Goal: Task Accomplishment & Management: Complete application form

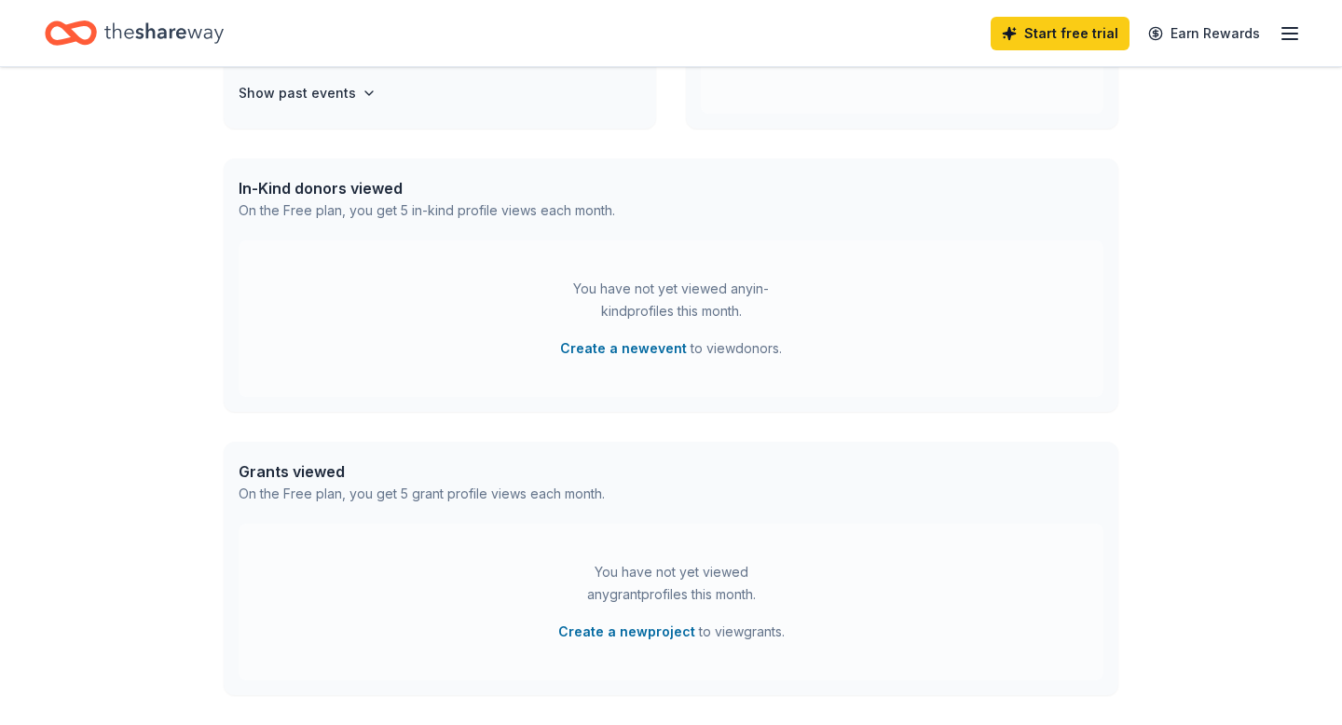
scroll to position [402, 0]
click at [596, 349] on button "Create a new event" at bounding box center [623, 347] width 127 height 22
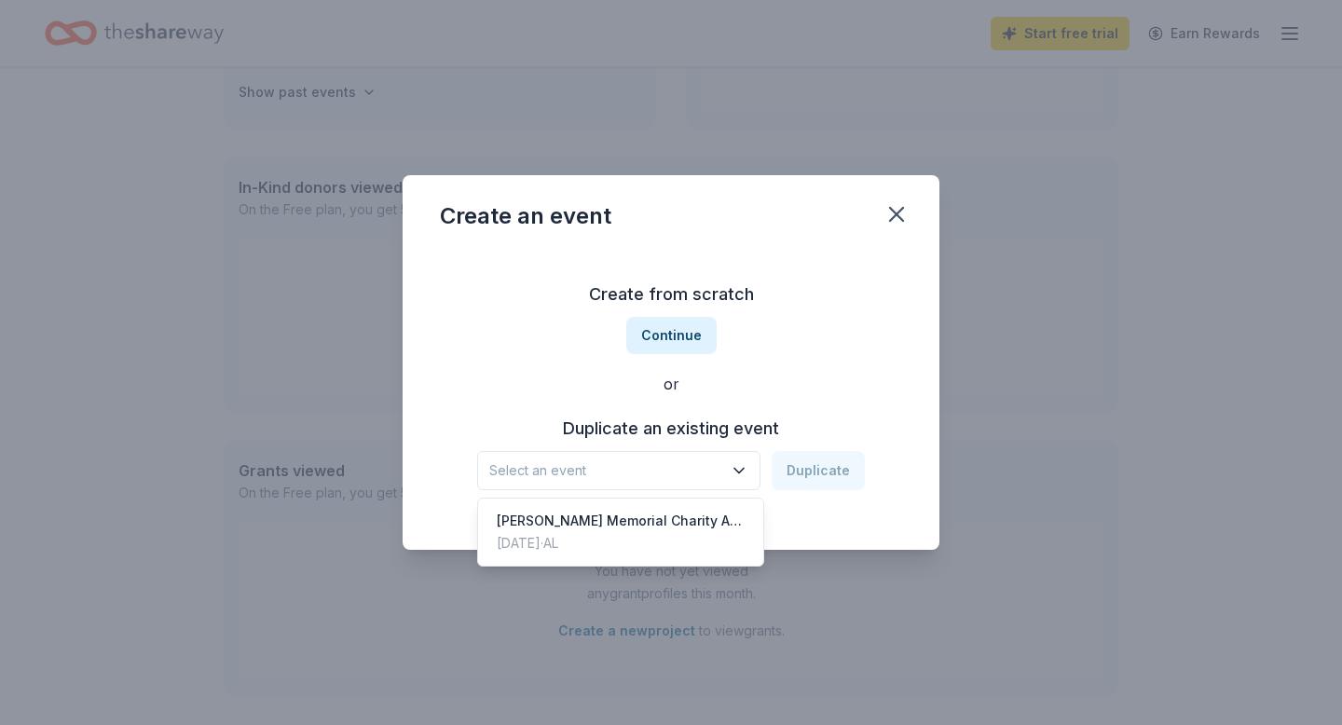
click at [738, 467] on icon "button" at bounding box center [739, 470] width 19 height 19
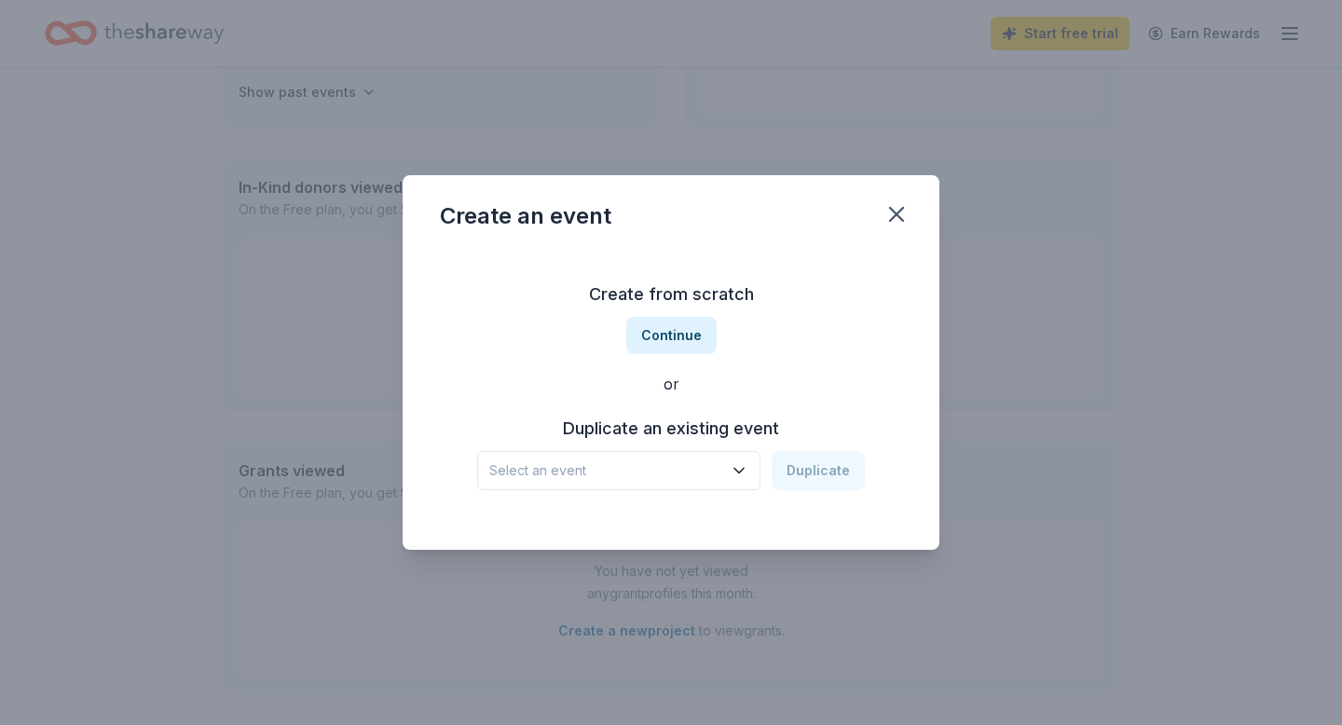
click at [738, 467] on icon "button" at bounding box center [739, 470] width 19 height 19
click at [667, 338] on button "Continue" at bounding box center [671, 335] width 90 height 37
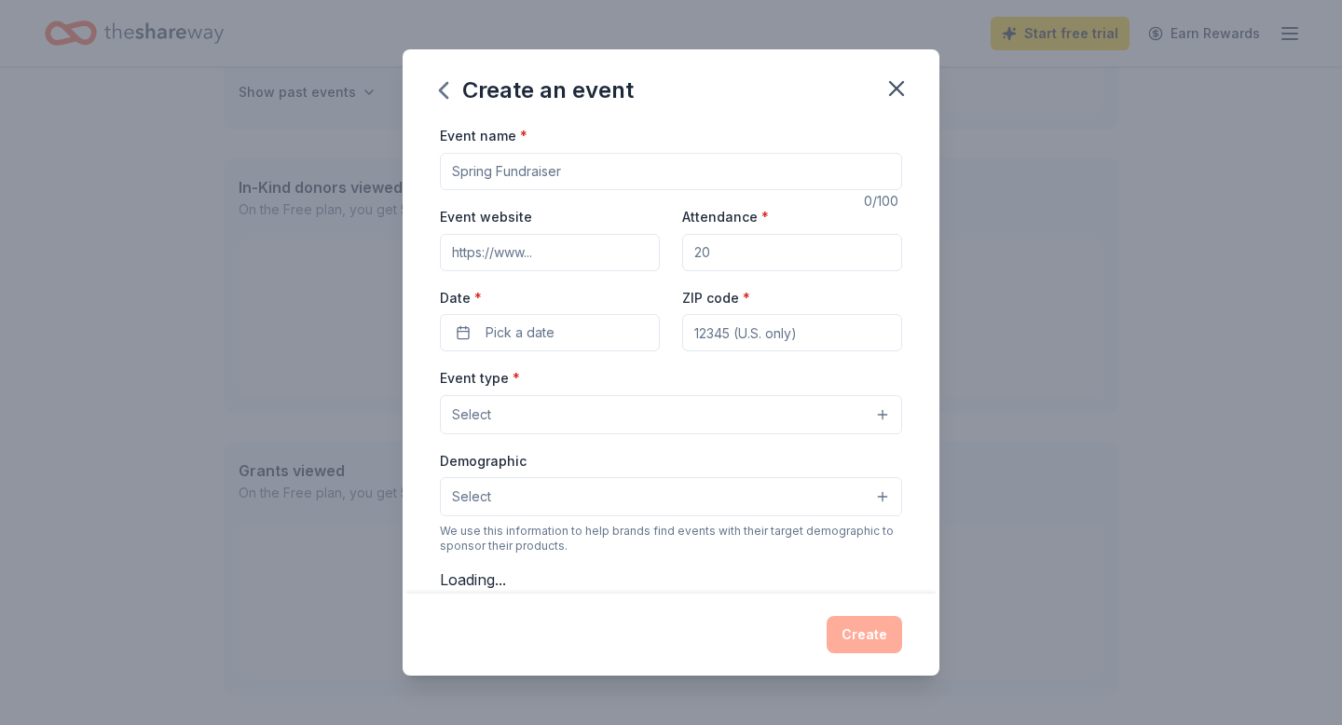
click at [547, 179] on input "Event name *" at bounding box center [671, 171] width 462 height 37
type input "Sneakerball 2025"
click at [549, 252] on input "Event website" at bounding box center [550, 252] width 220 height 37
type input "[DOMAIN_NAME]"
type input "400"
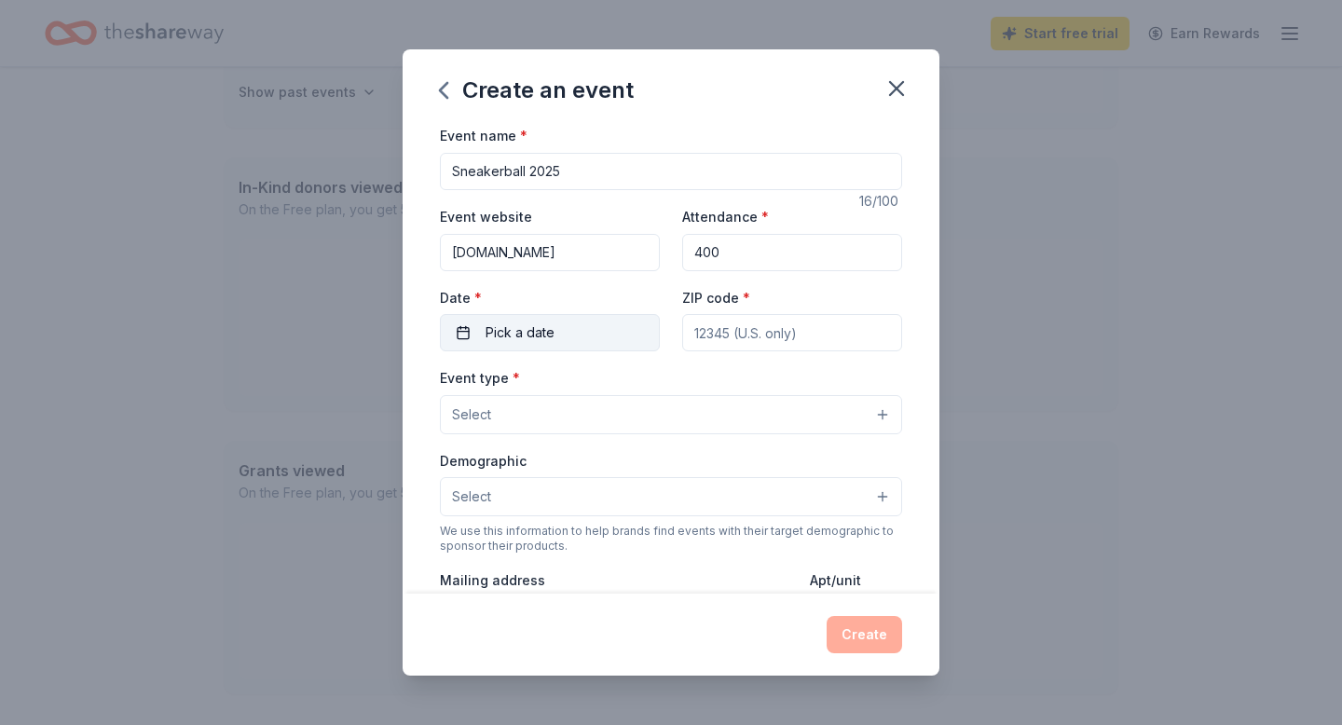
click at [536, 337] on span "Pick a date" at bounding box center [520, 333] width 69 height 22
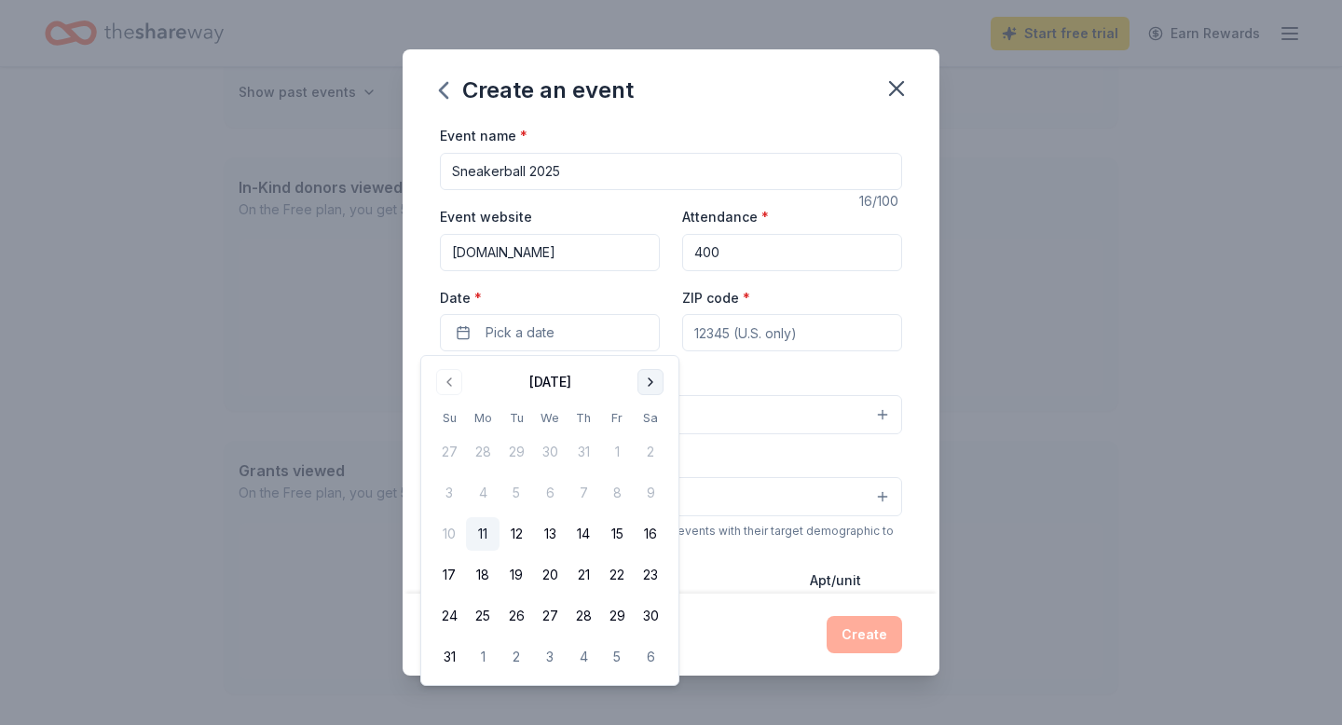
click at [651, 382] on button "Go to next month" at bounding box center [650, 382] width 26 height 26
click at [581, 491] on button "11" at bounding box center [584, 493] width 34 height 34
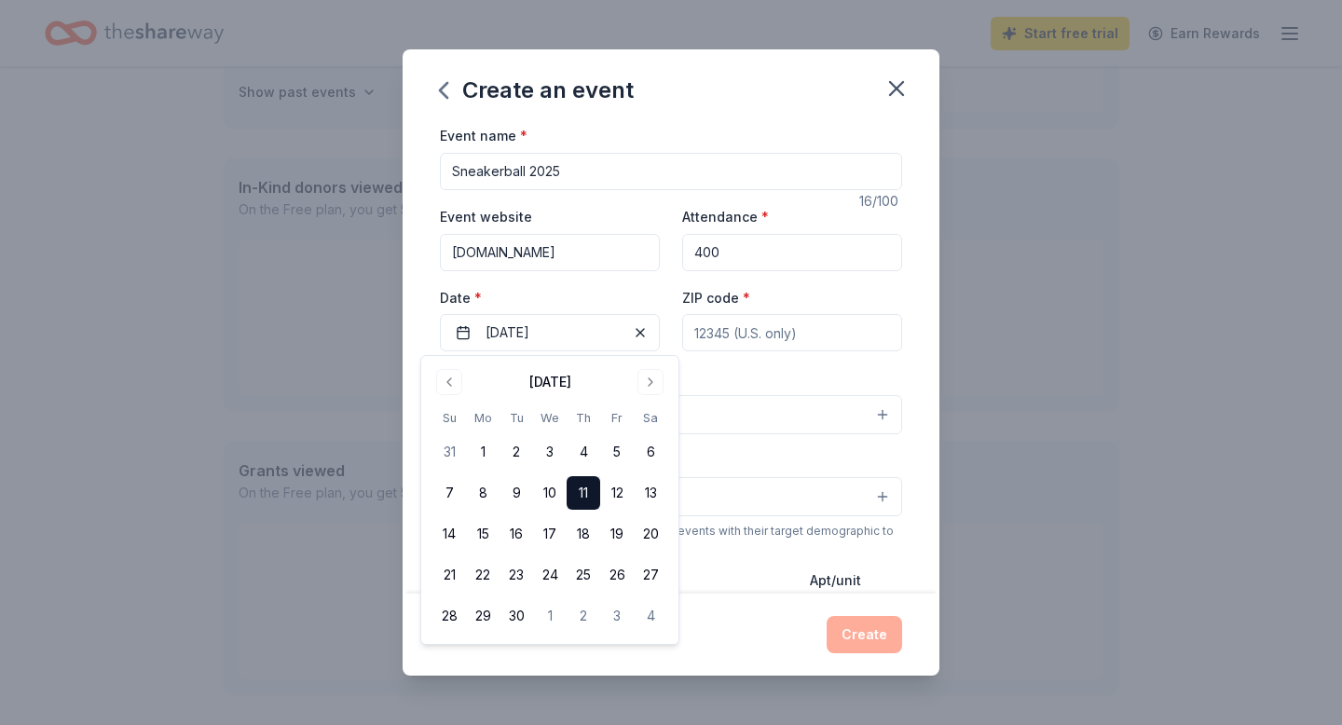
click at [724, 334] on input "ZIP code *" at bounding box center [792, 332] width 220 height 37
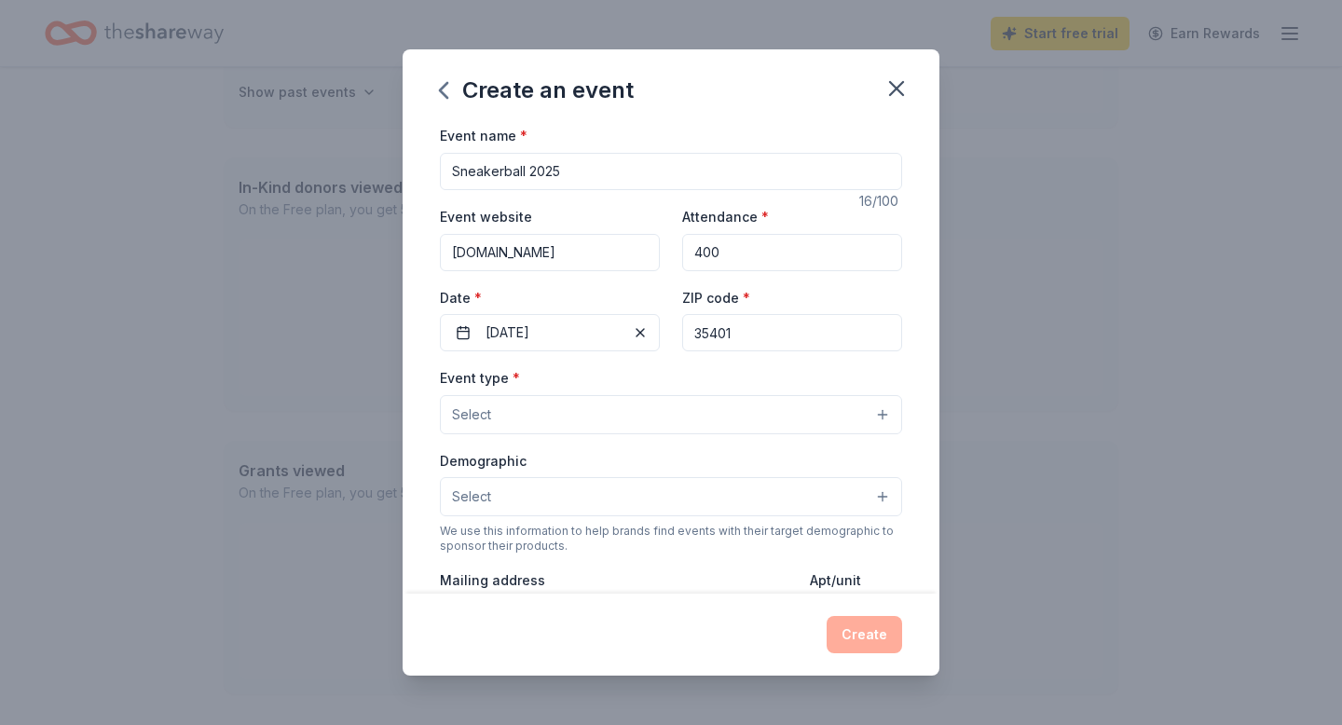
type input "35401"
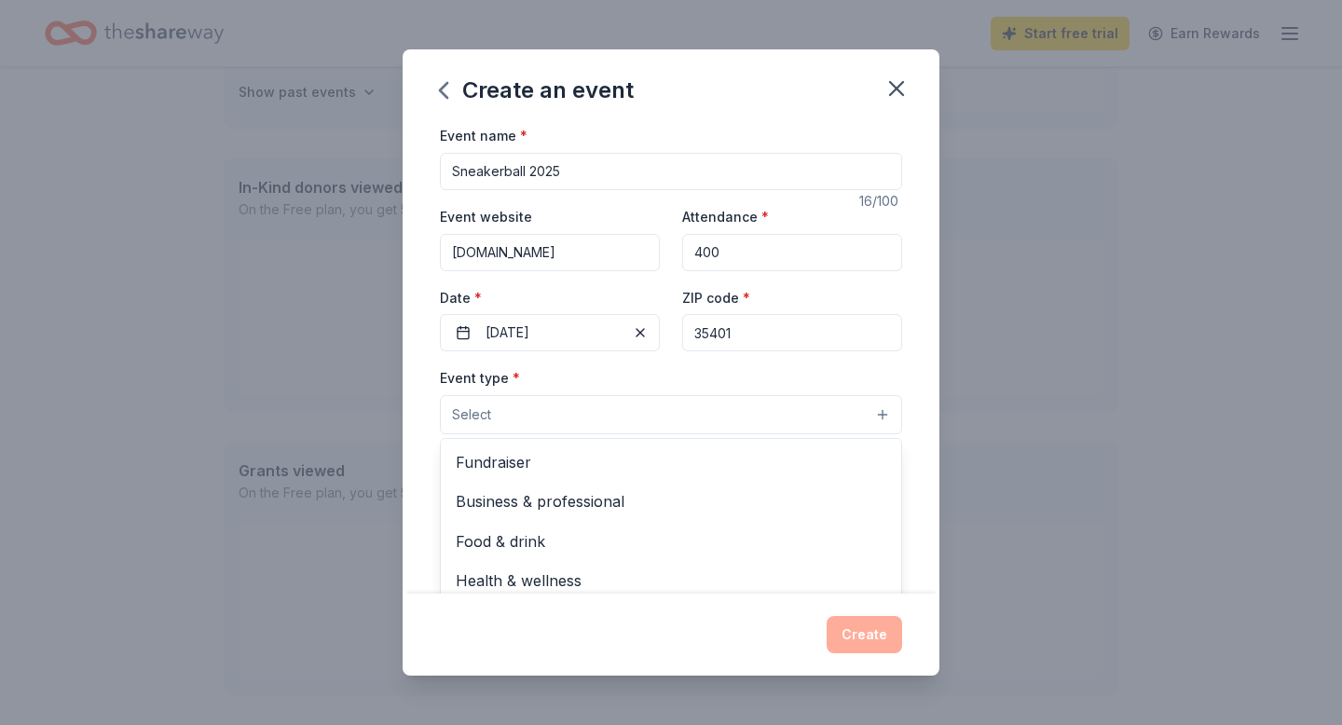
click at [626, 412] on button "Select" at bounding box center [671, 414] width 462 height 39
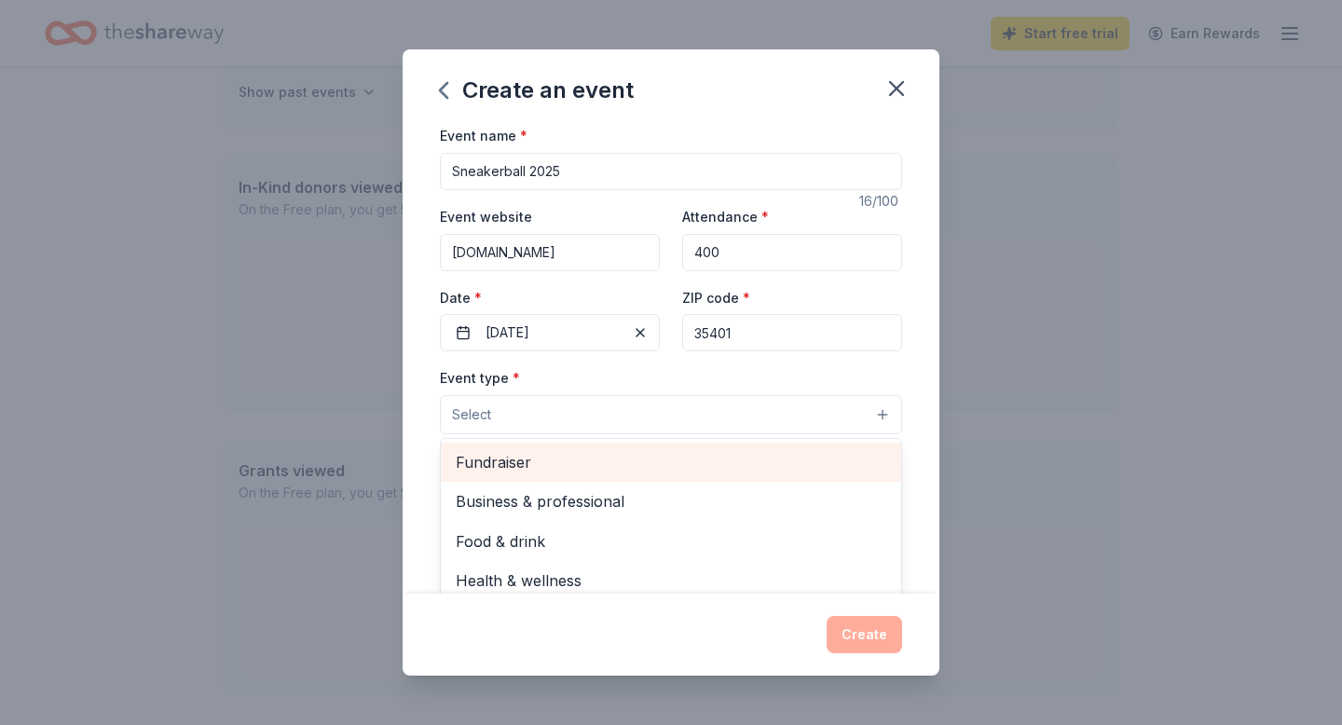
click at [605, 464] on span "Fundraiser" at bounding box center [671, 462] width 431 height 24
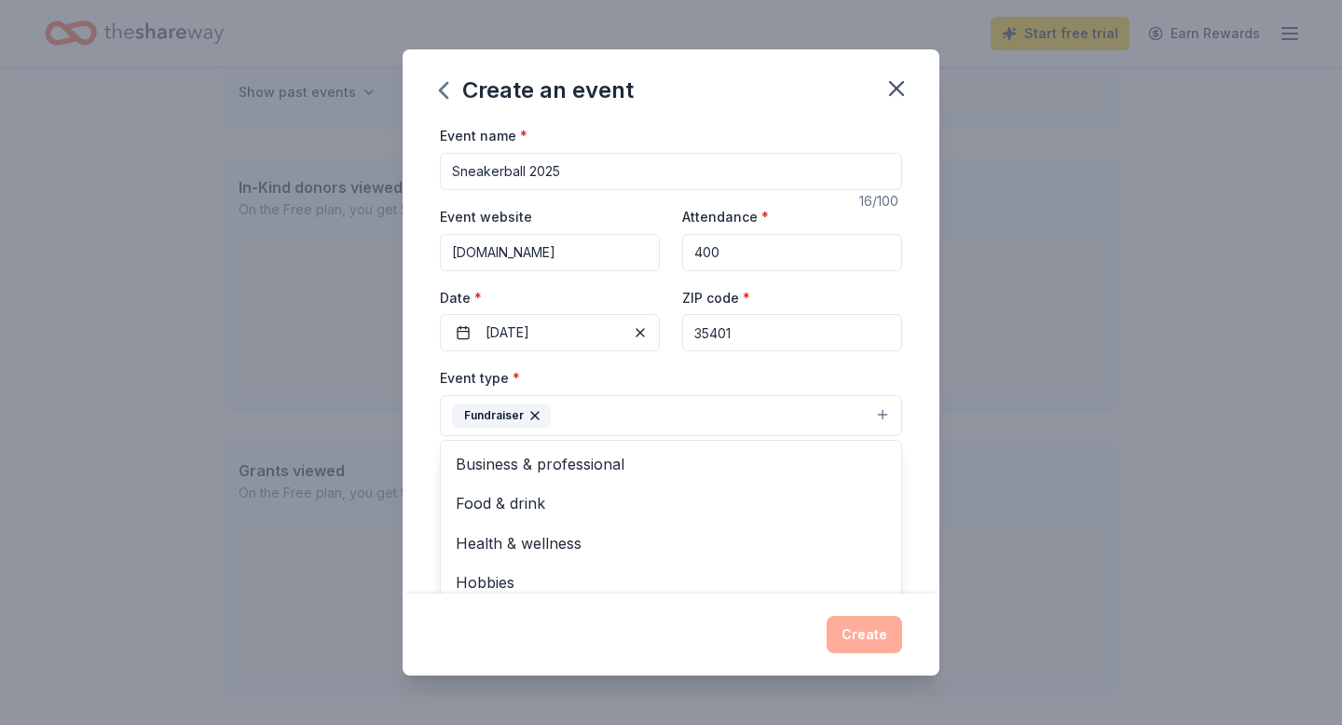
click at [955, 359] on div "Create an event Event name * Sneakerball 2025 16 /100 Event website [DOMAIN_NAM…" at bounding box center [671, 362] width 1342 height 725
click at [827, 500] on button "Select" at bounding box center [671, 498] width 462 height 39
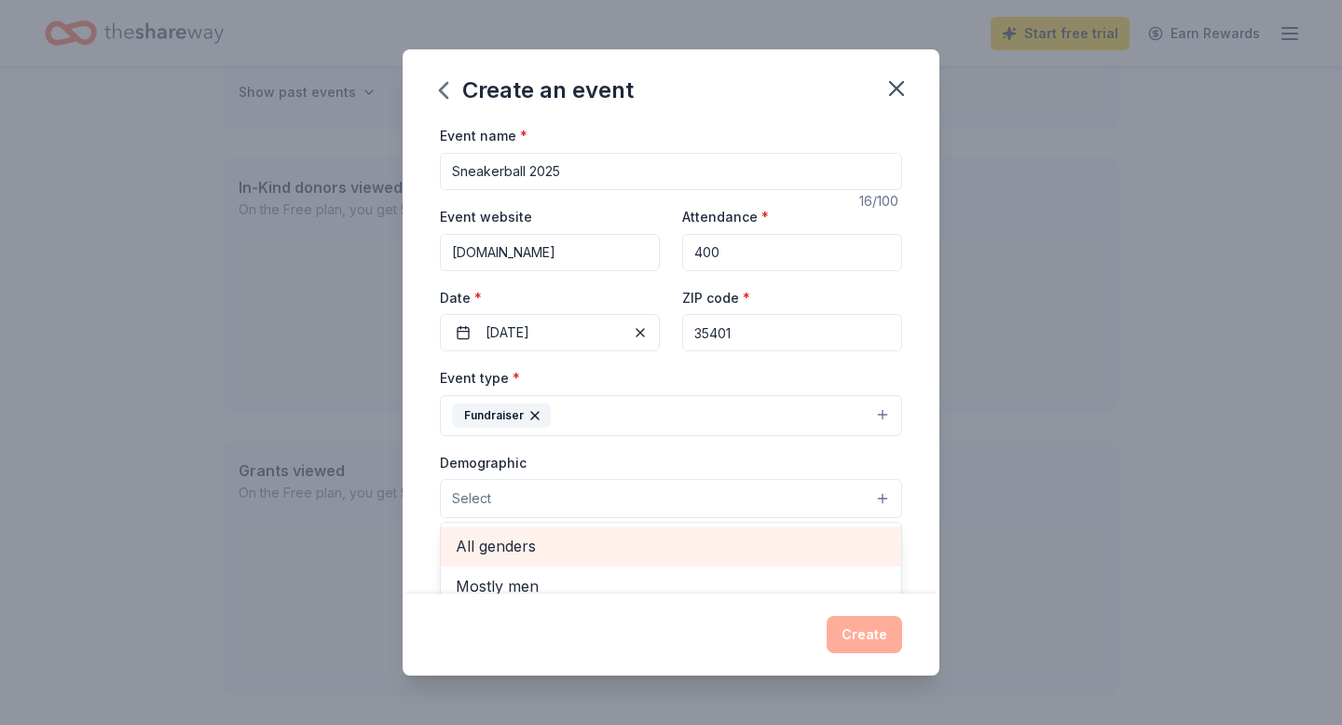
click at [776, 540] on span "All genders" at bounding box center [671, 546] width 431 height 24
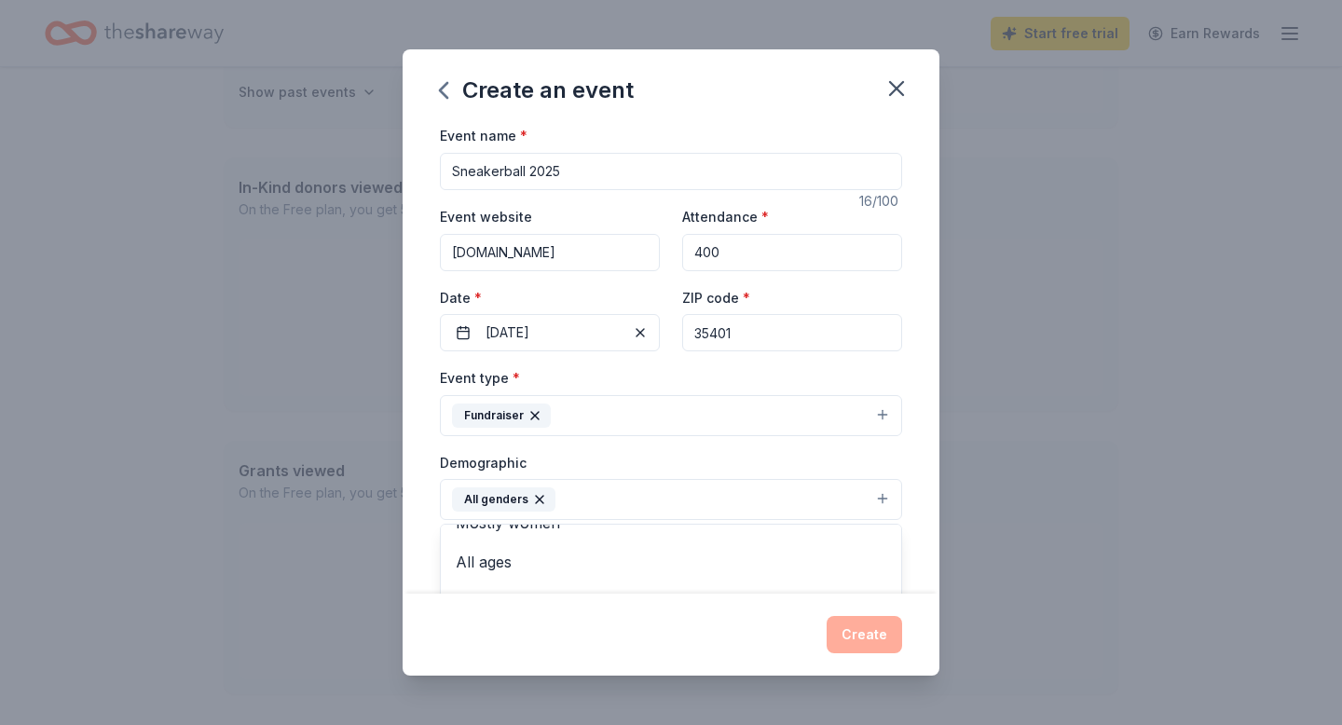
scroll to position [69, 0]
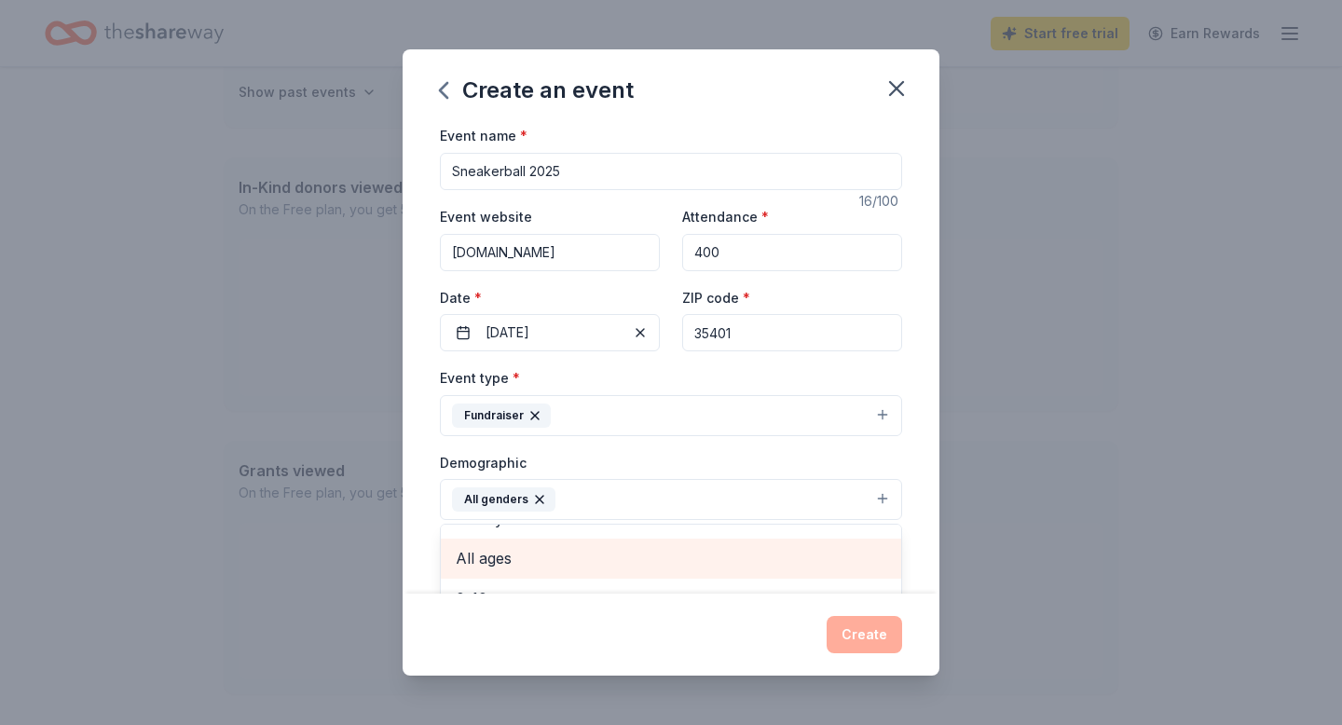
click at [756, 559] on span "All ages" at bounding box center [671, 558] width 431 height 24
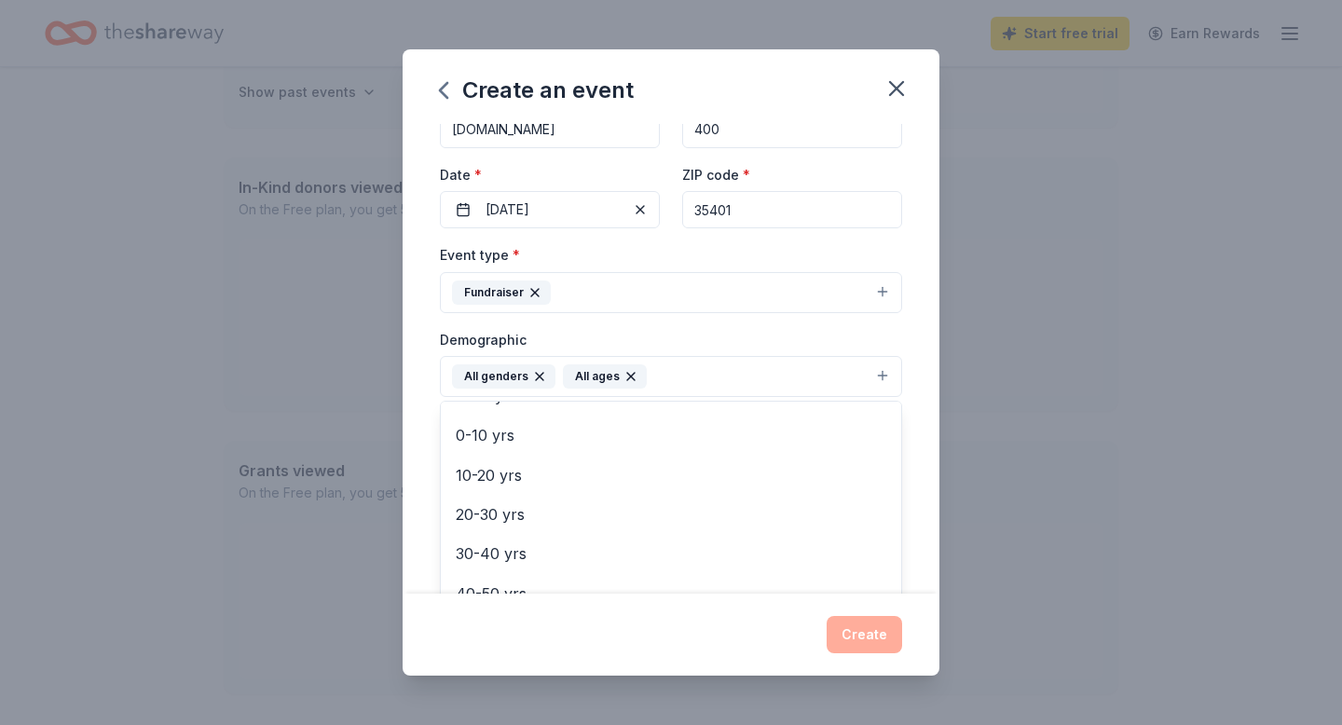
scroll to position [232, 0]
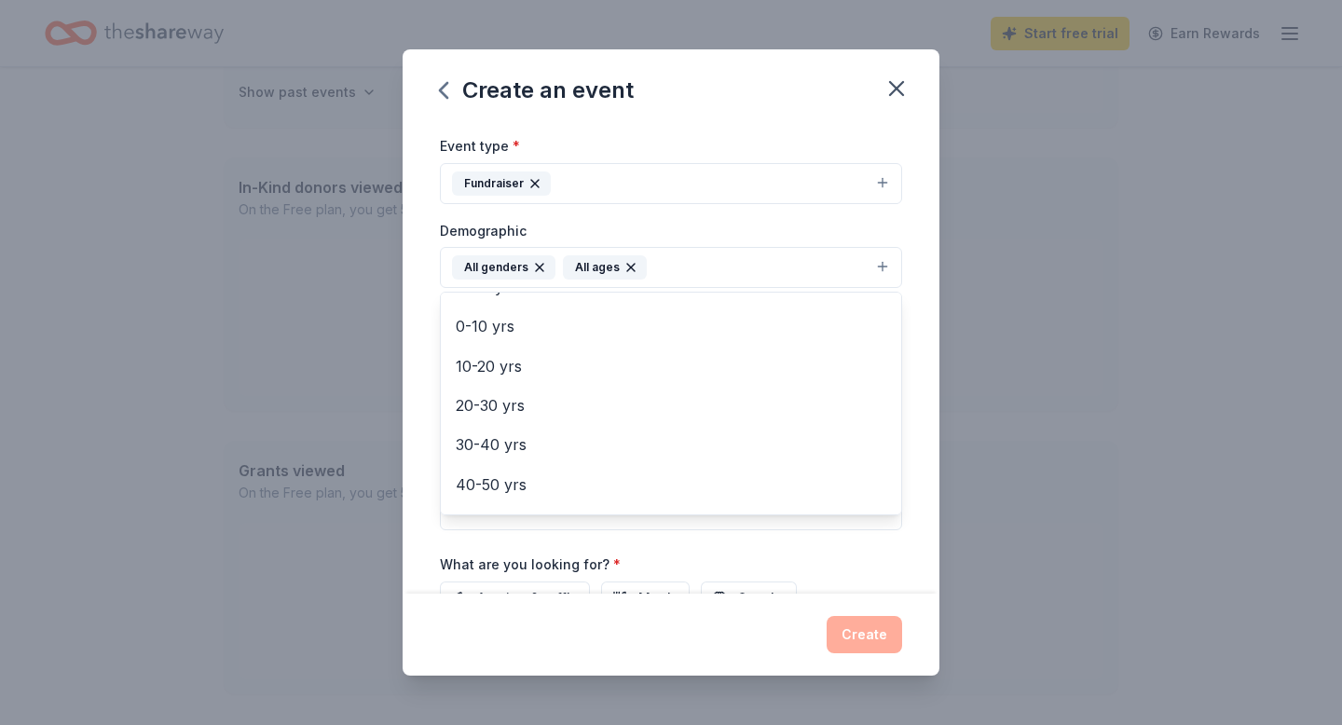
click at [996, 362] on div "Create an event Event name * Sneakerball 2025 16 /100 Event website [DOMAIN_NAM…" at bounding box center [671, 362] width 1342 height 725
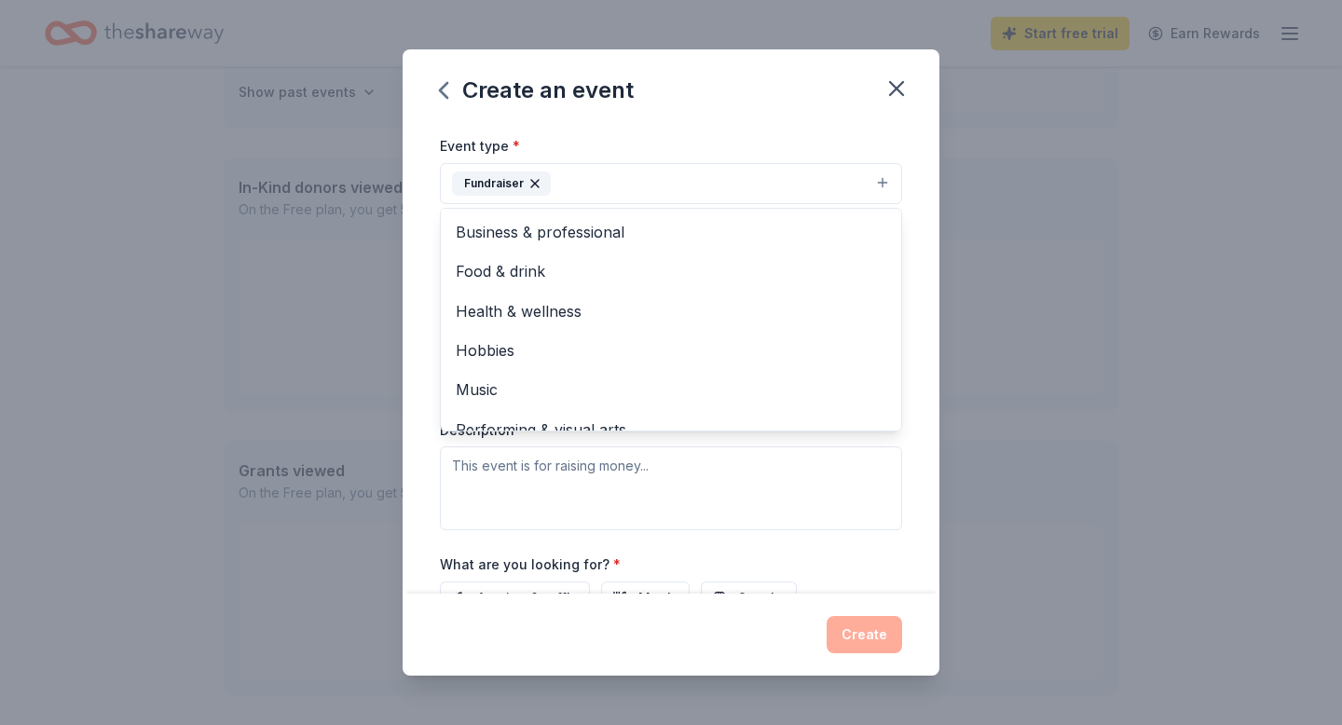
click at [798, 180] on button "Fundraiser" at bounding box center [671, 183] width 462 height 41
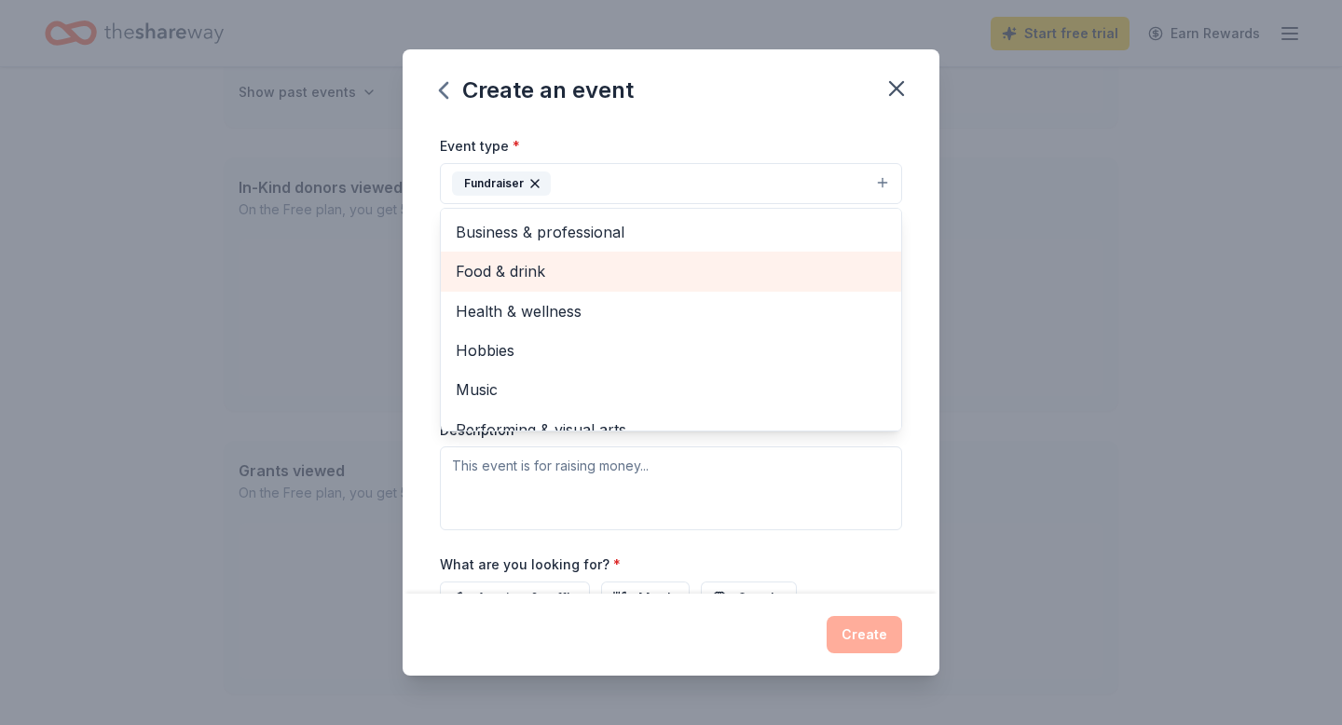
click at [767, 287] on div "Food & drink" at bounding box center [671, 271] width 460 height 39
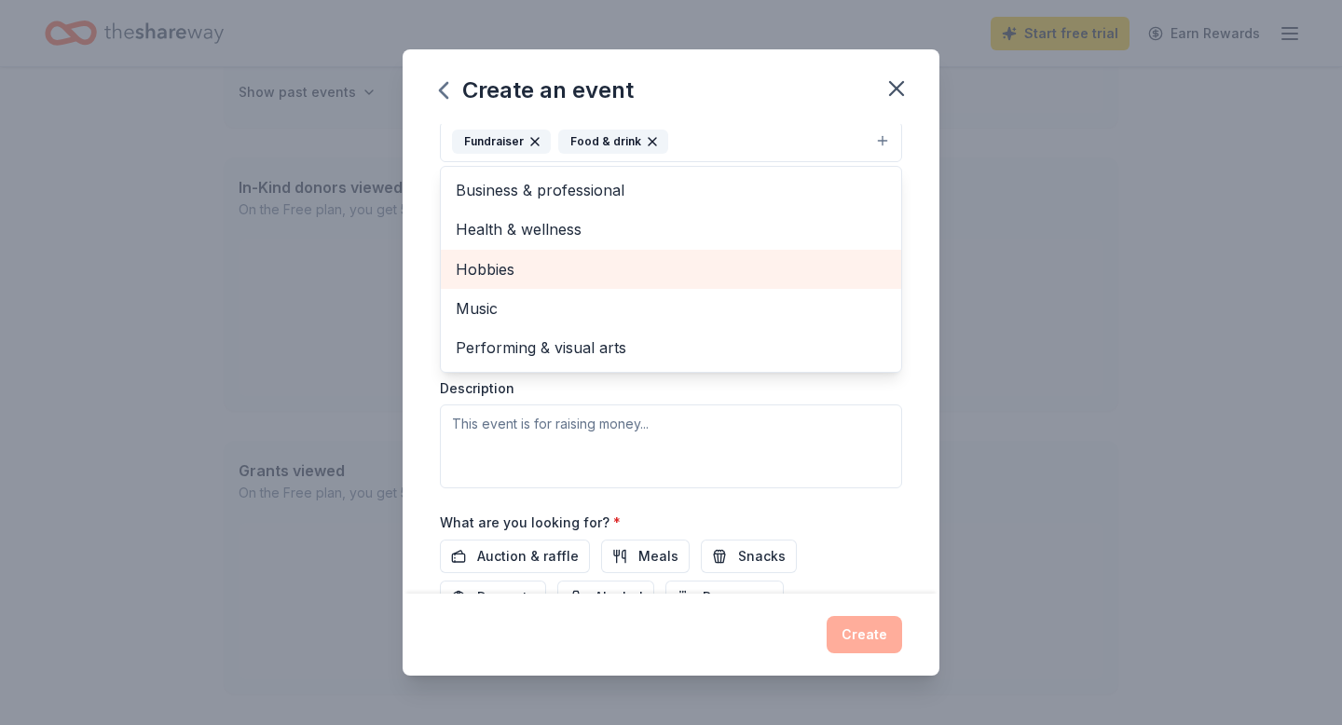
scroll to position [277, 0]
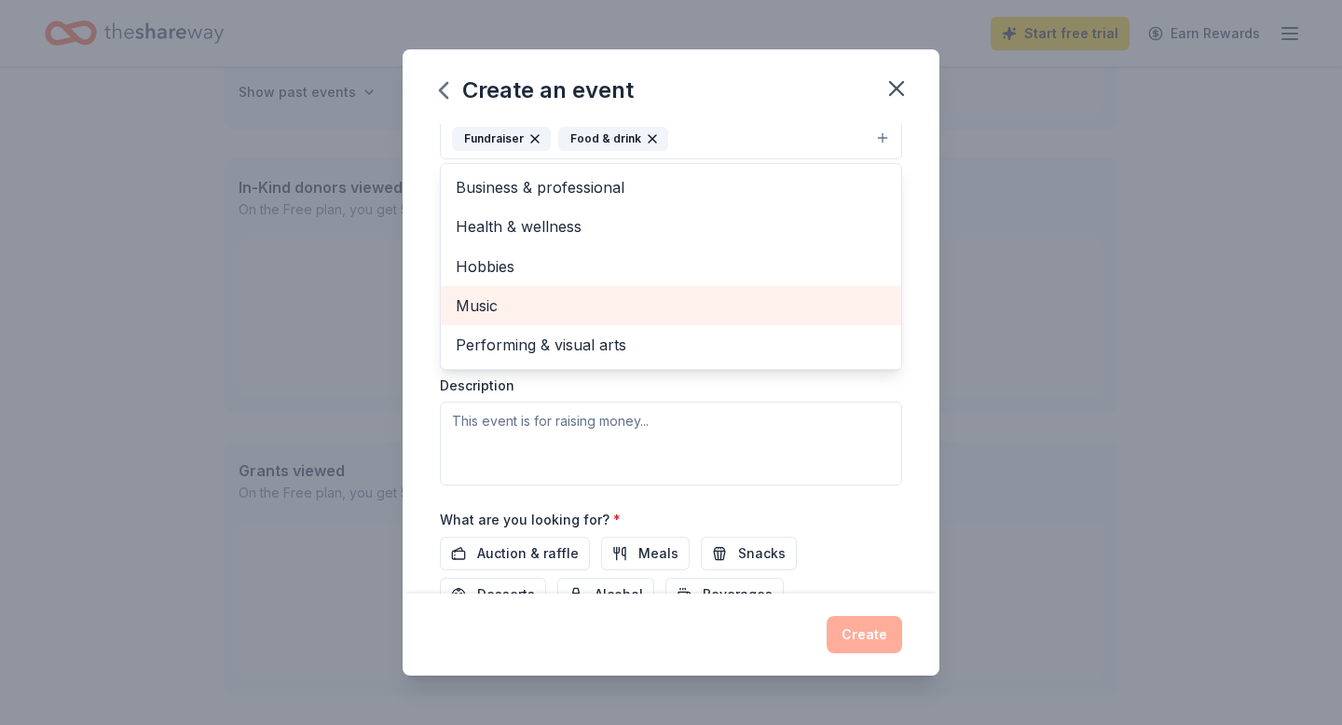
click at [797, 317] on span "Music" at bounding box center [671, 306] width 431 height 24
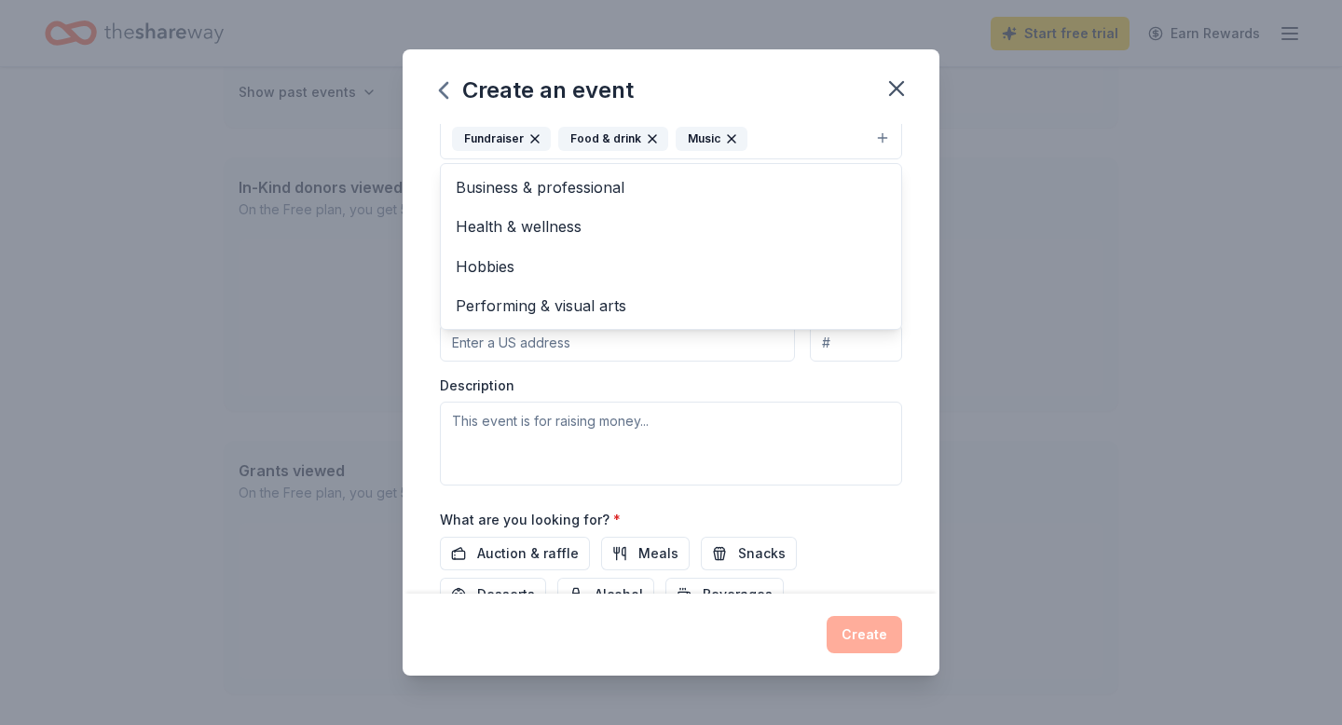
click at [682, 441] on div "Event type * Fundraiser Food & drink Music Business & professional Health & wel…" at bounding box center [671, 287] width 462 height 396
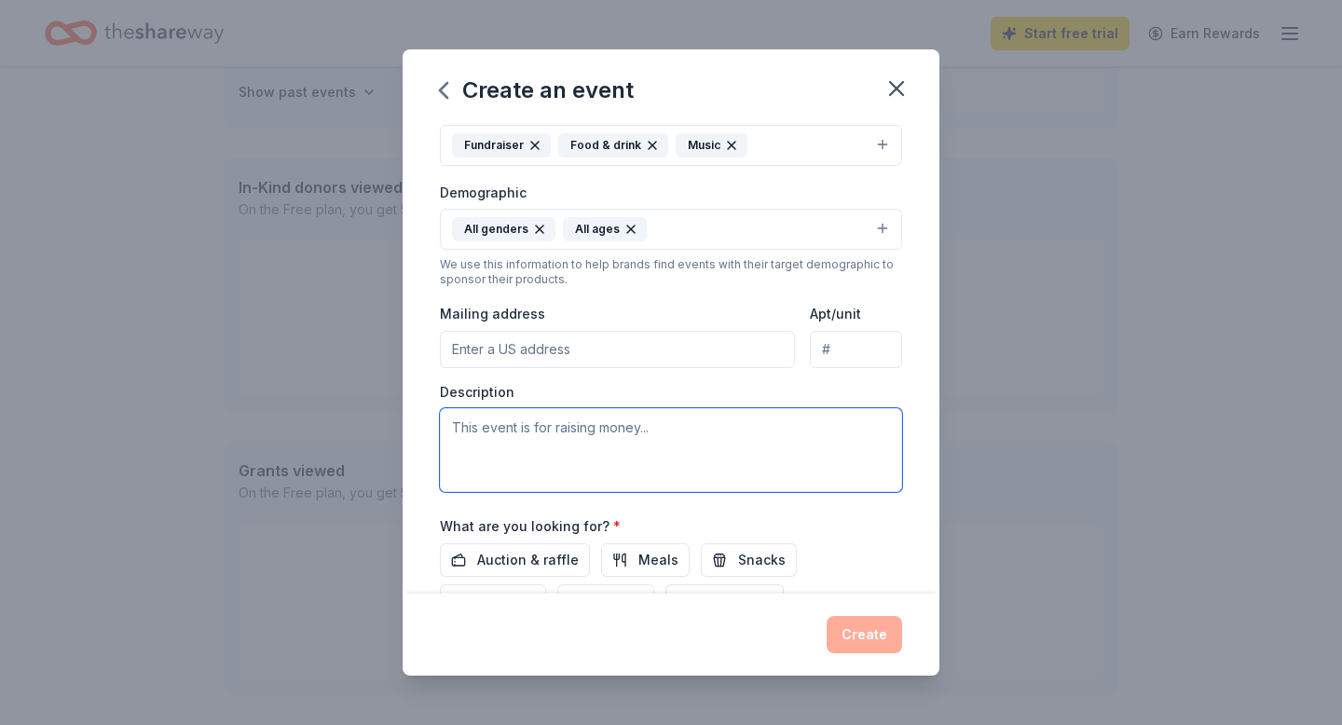
click at [682, 441] on textarea at bounding box center [671, 450] width 462 height 84
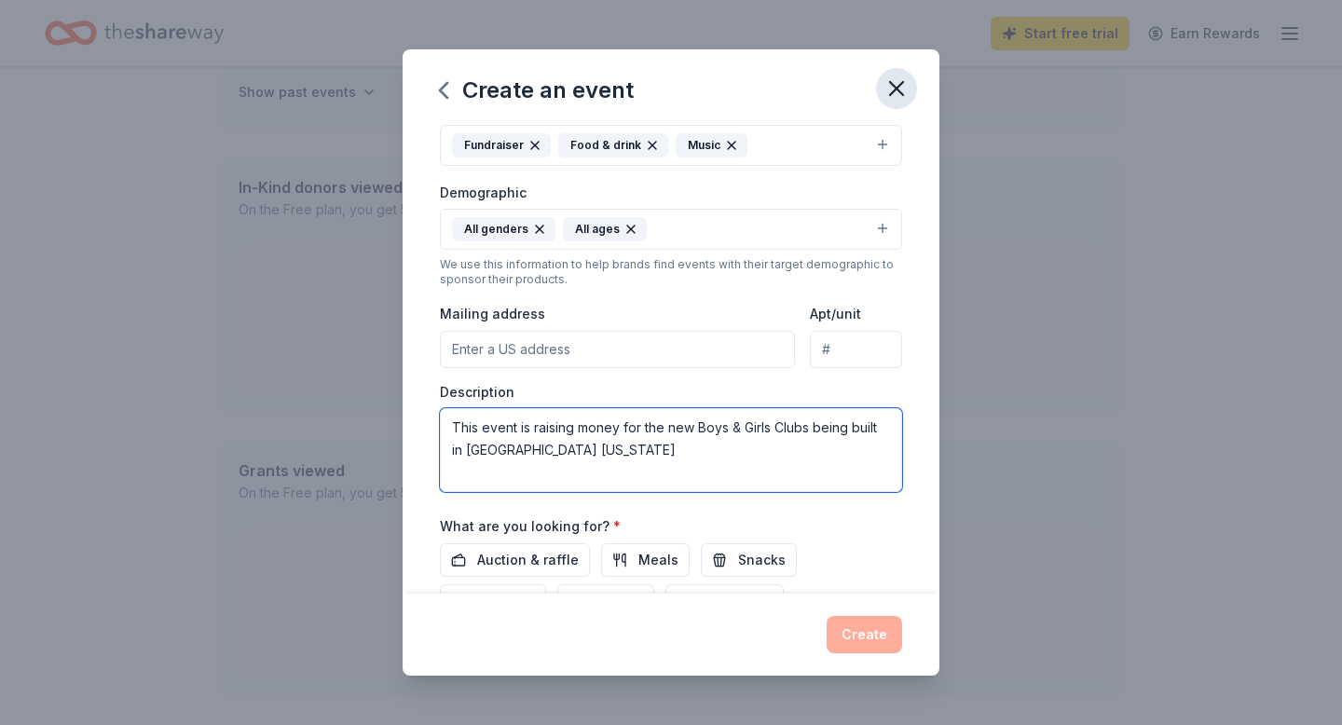
type textarea "This event is raising money for the new Boys & Girls Clubs being built in [GEOG…"
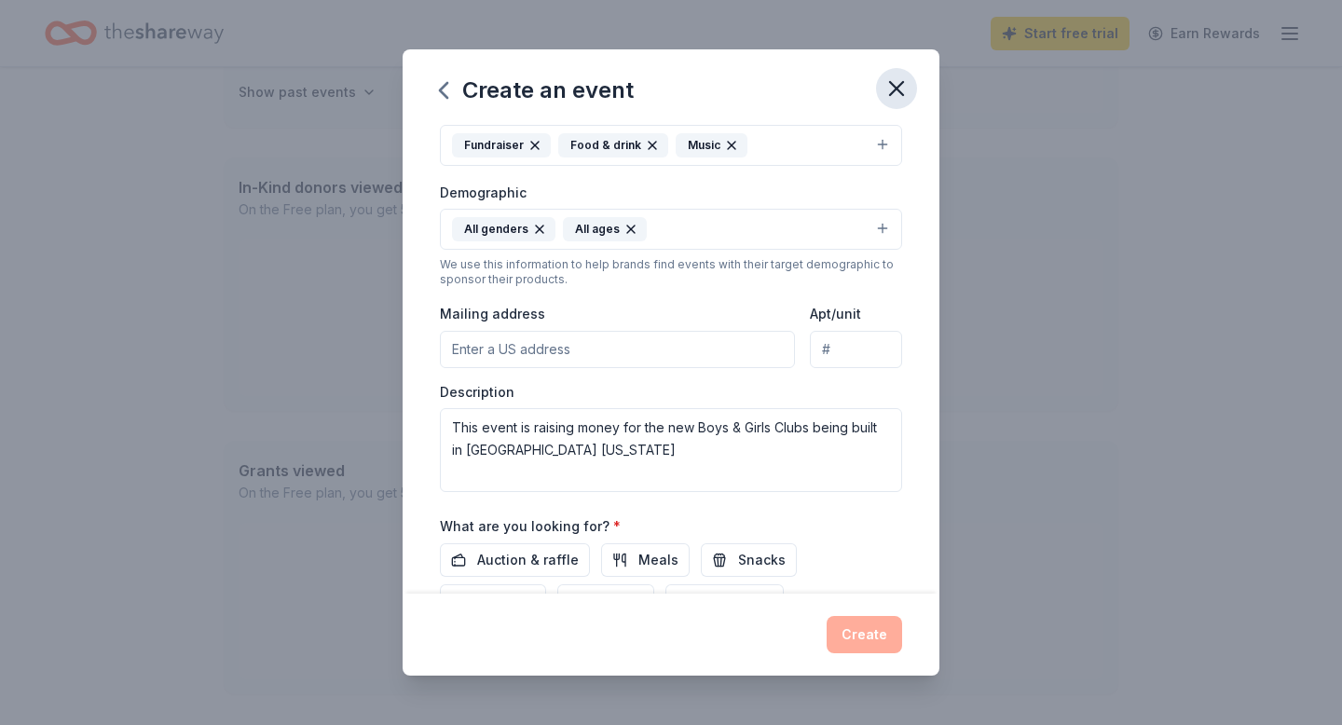
click at [904, 91] on icon "button" at bounding box center [897, 88] width 26 height 26
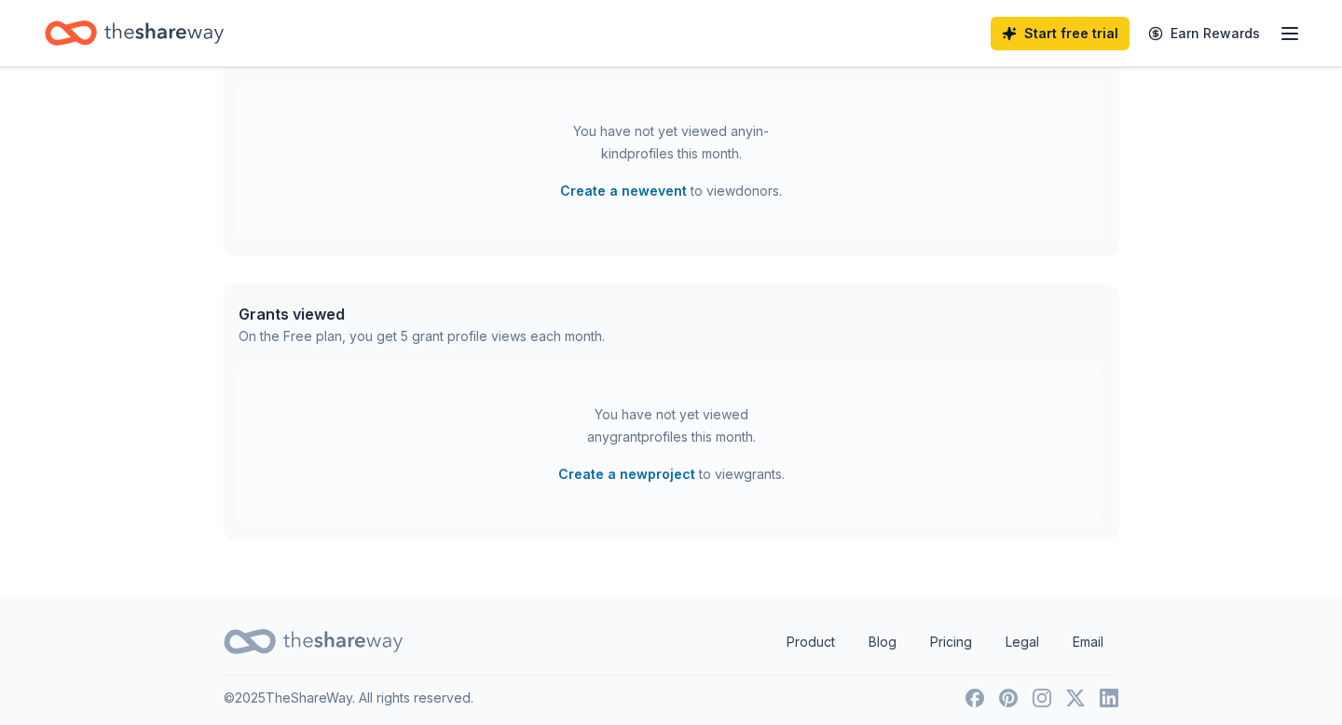
scroll to position [565, 0]
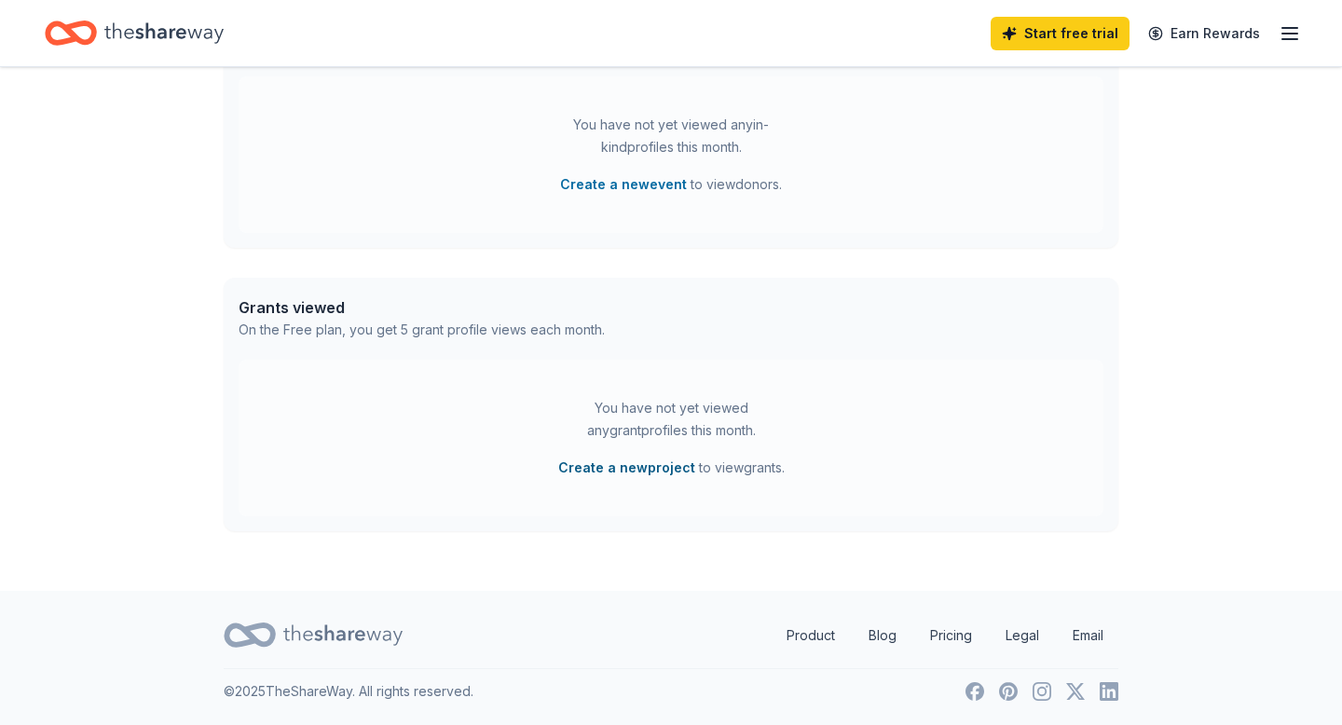
click at [632, 466] on button "Create a new project" at bounding box center [626, 468] width 137 height 22
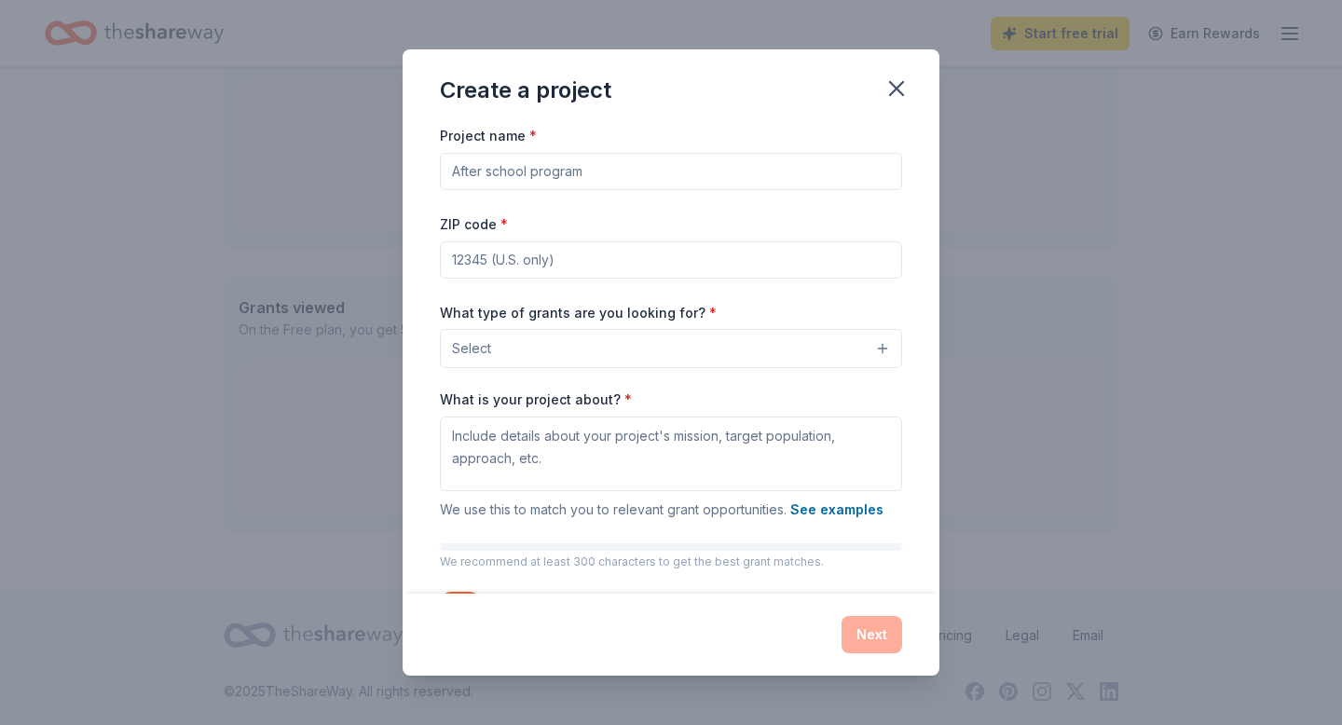
click at [656, 176] on input "Project name *" at bounding box center [671, 171] width 462 height 37
type input "Afterschool program"
click at [631, 255] on input "ZIP code *" at bounding box center [671, 259] width 462 height 37
type input "35404"
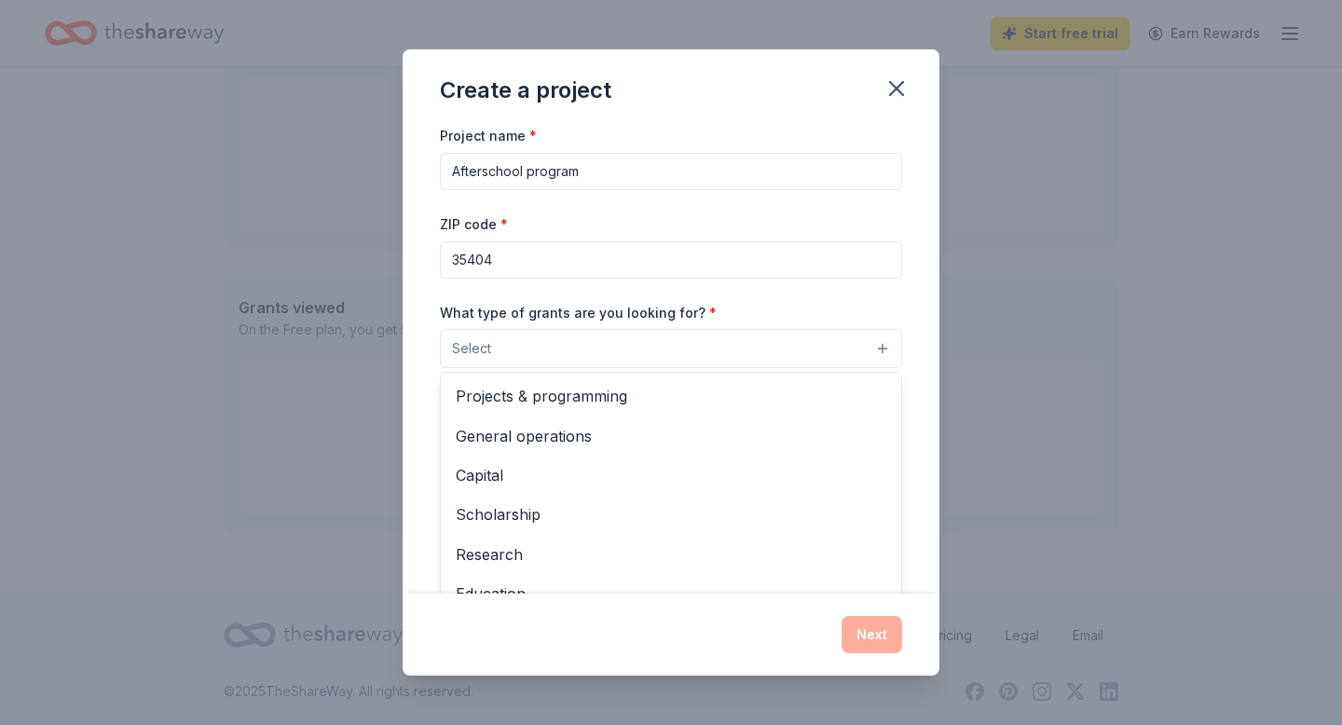
click at [644, 340] on button "Select" at bounding box center [671, 348] width 462 height 39
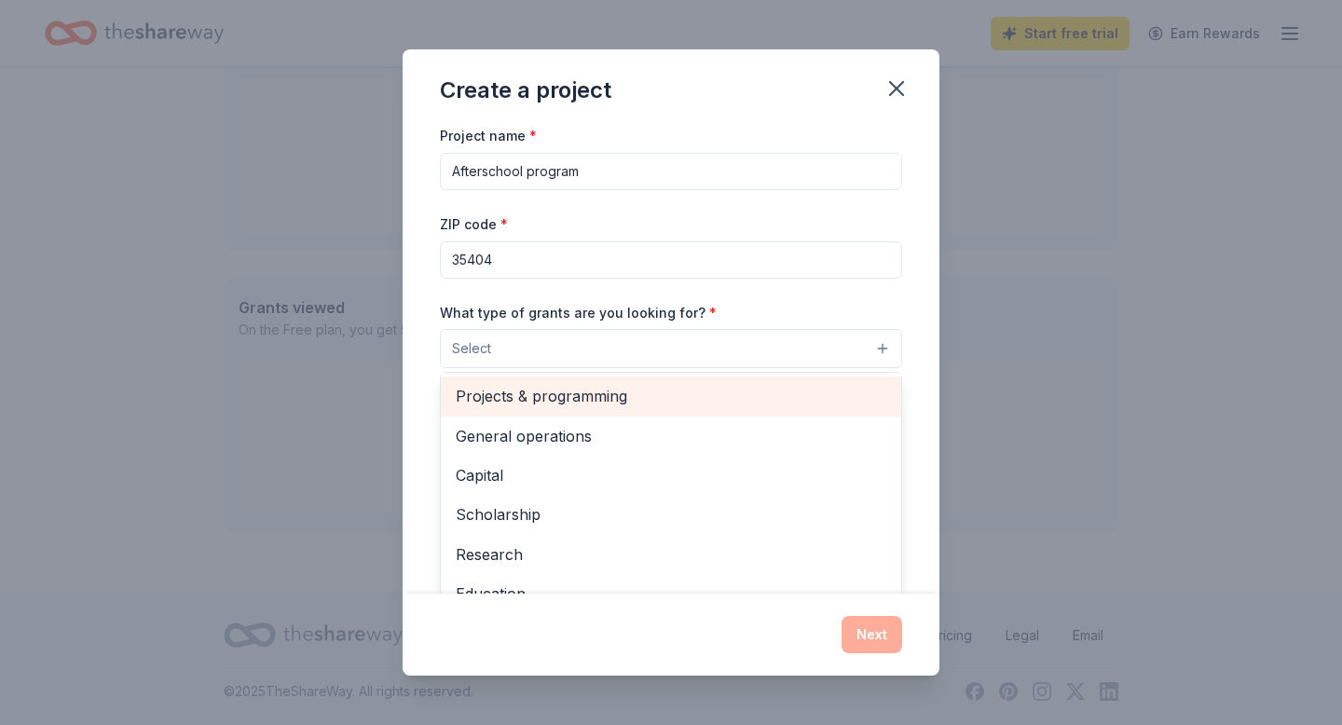
click at [628, 402] on span "Projects & programming" at bounding box center [671, 396] width 431 height 24
click at [610, 400] on span "General operations" at bounding box center [671, 398] width 431 height 24
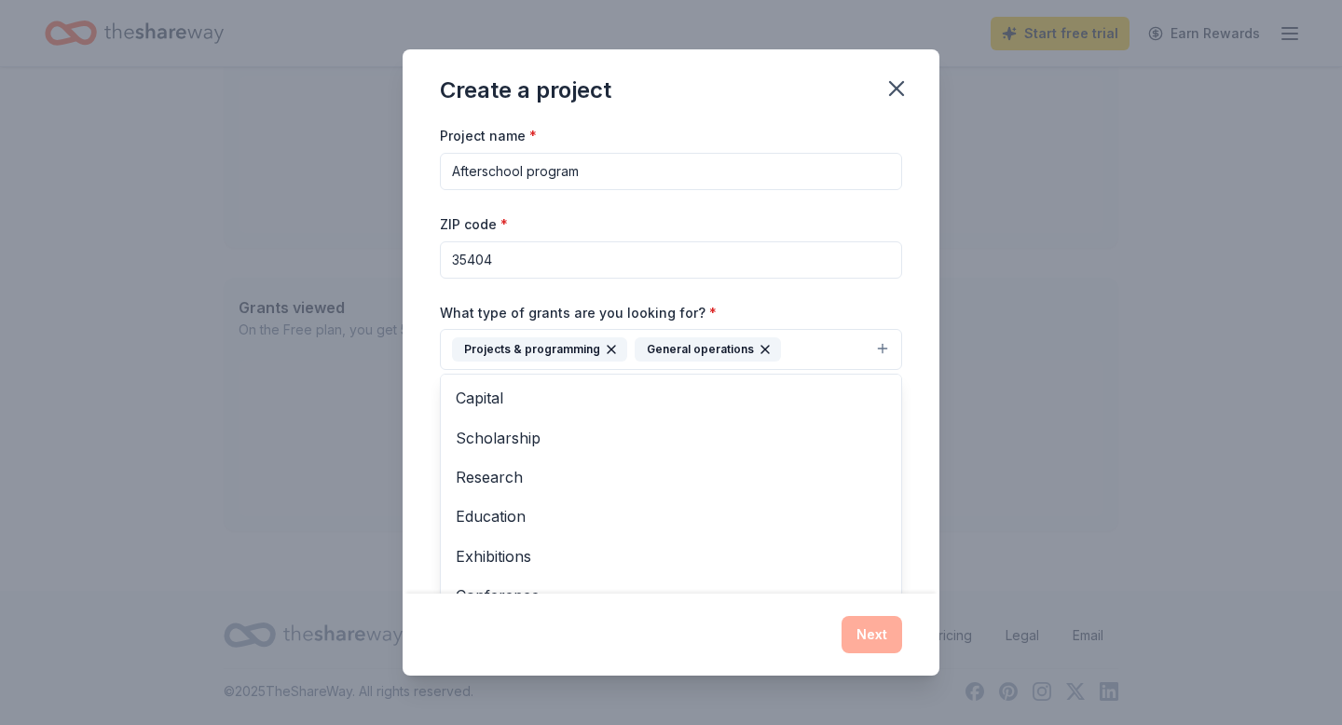
click at [1081, 347] on div "Create a project Project name * Afterschool program ZIP code * 35404 What type …" at bounding box center [671, 362] width 1342 height 725
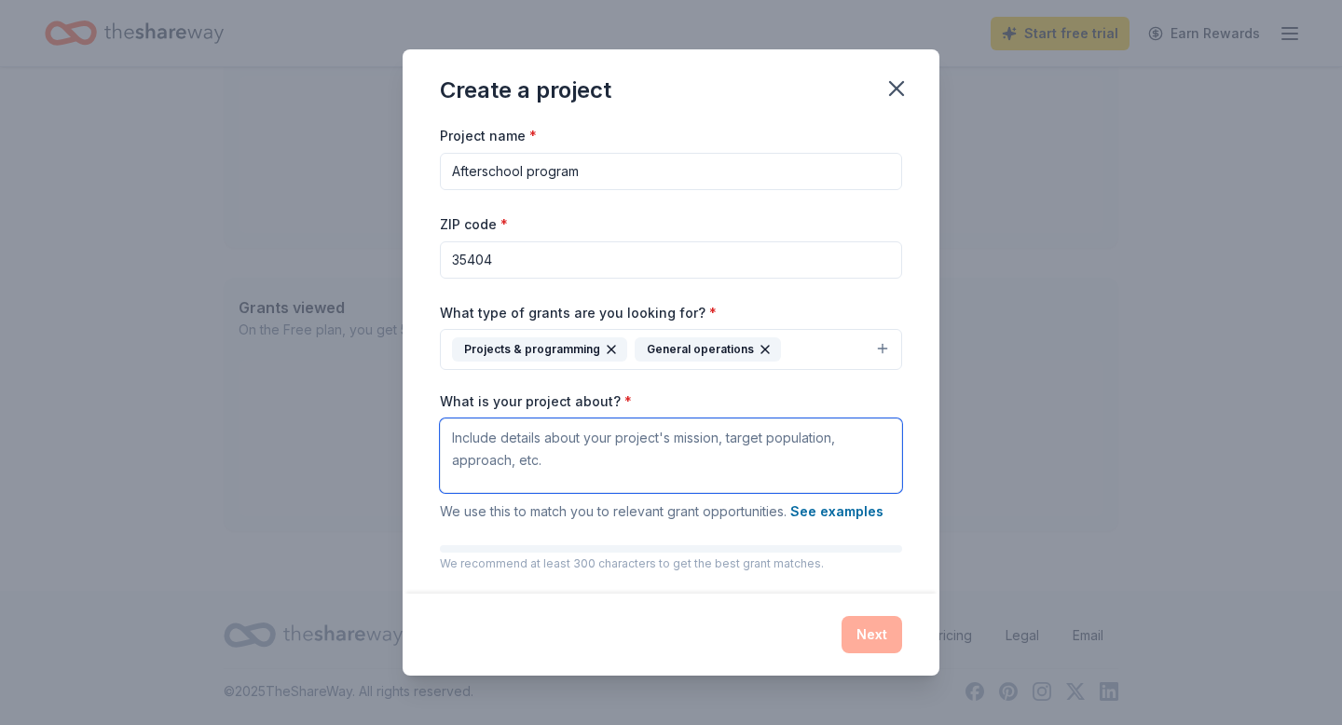
click at [604, 463] on textarea "What is your project about? *" at bounding box center [671, 455] width 462 height 75
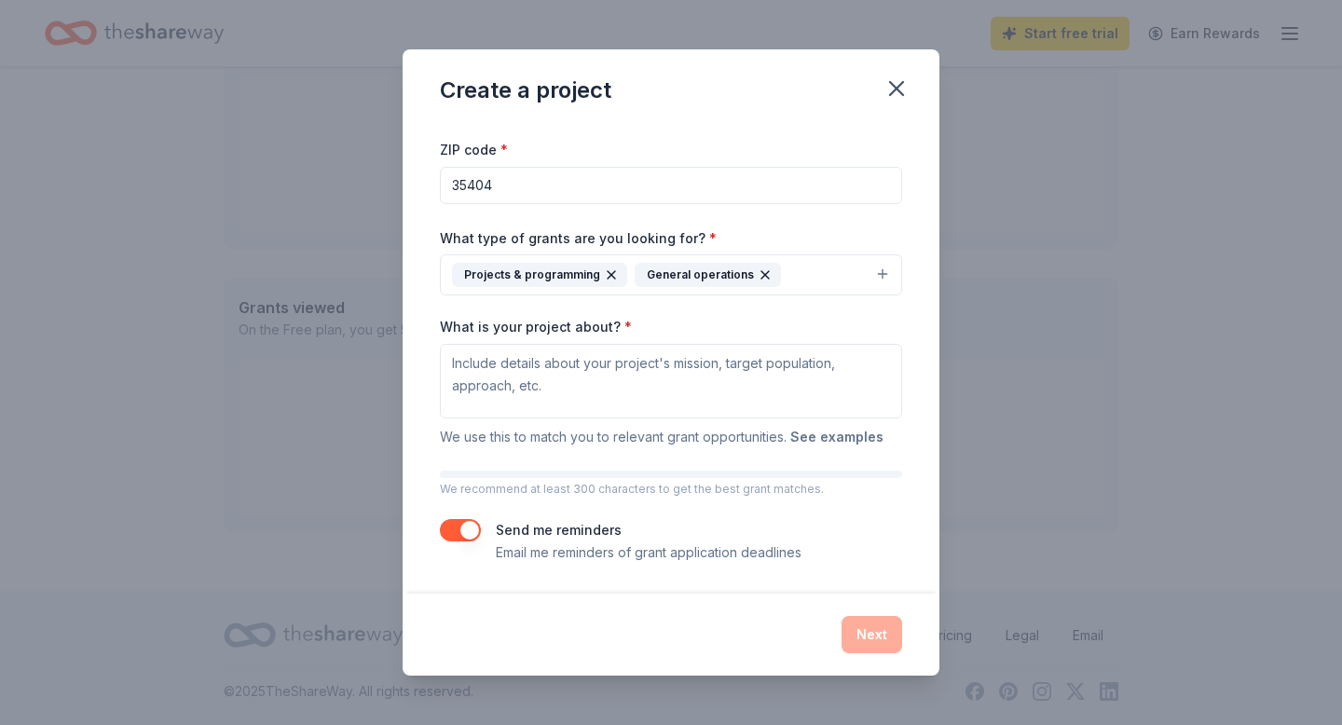
click at [838, 430] on button "See examples" at bounding box center [836, 437] width 93 height 22
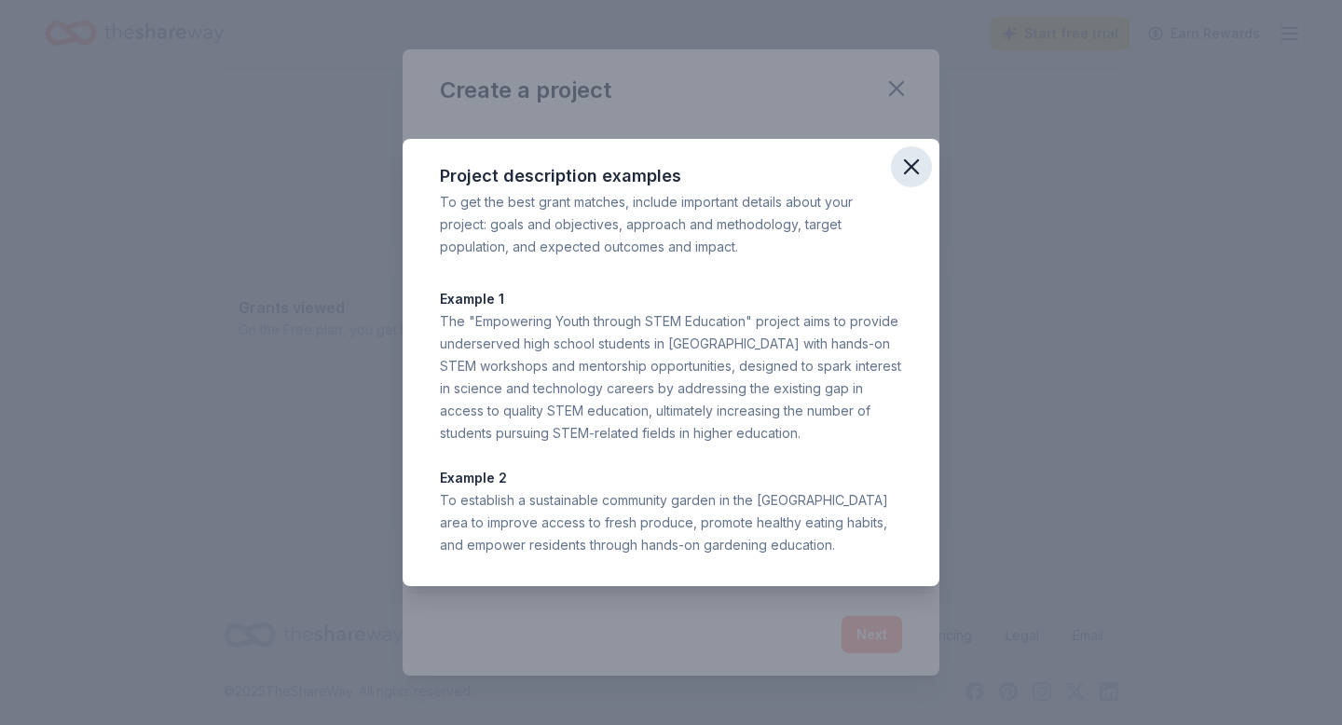
click at [909, 166] on icon "button" at bounding box center [911, 167] width 26 height 26
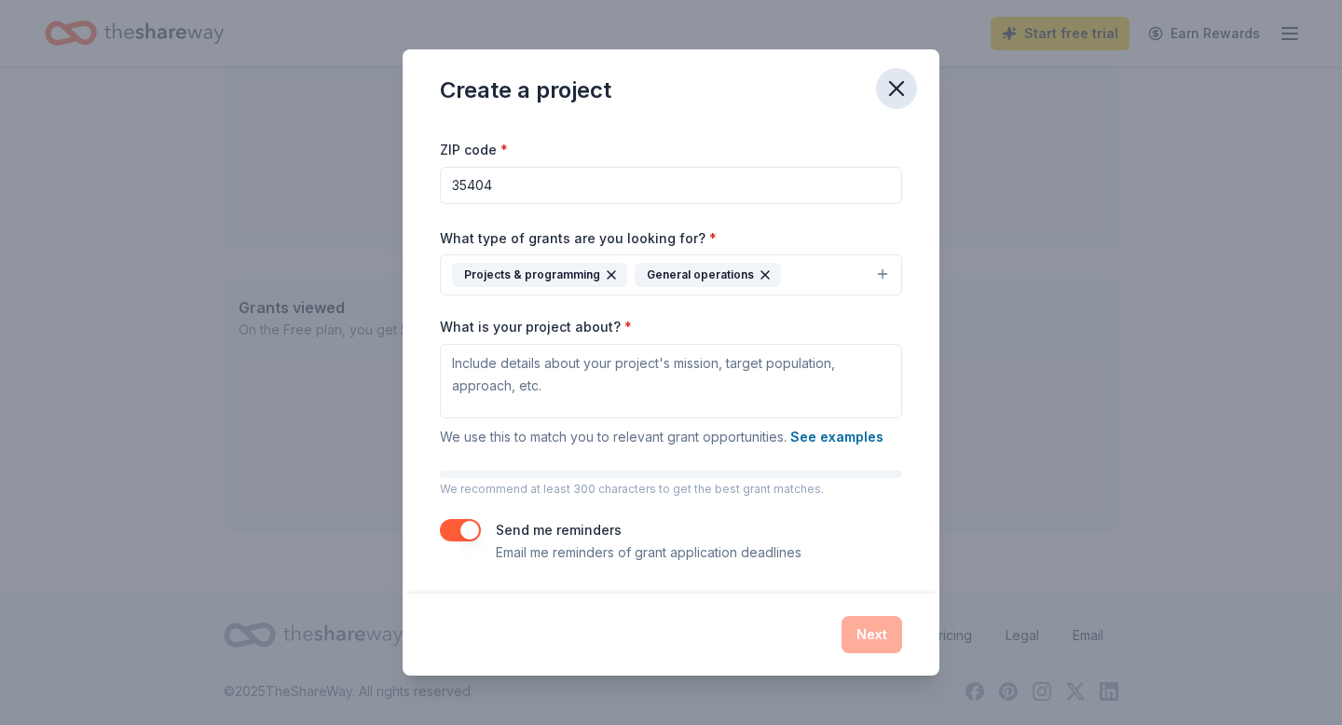
click at [892, 89] on icon "button" at bounding box center [897, 88] width 26 height 26
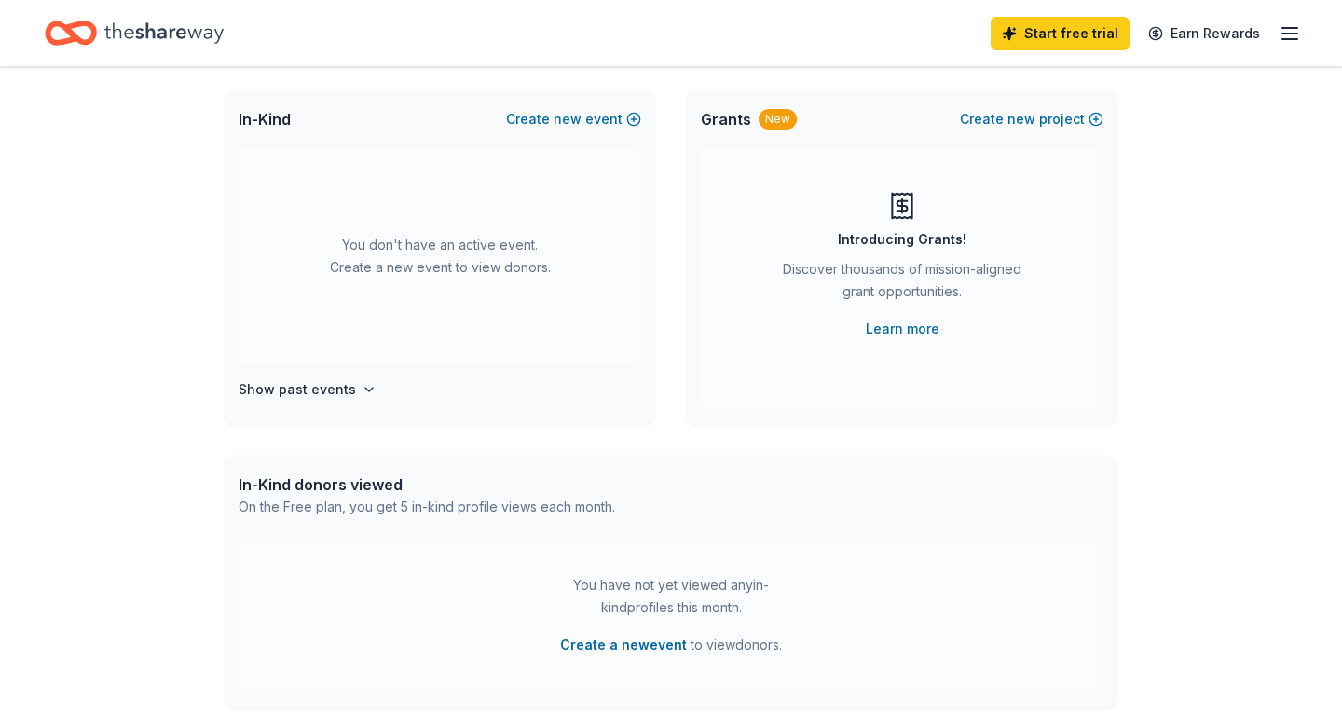
scroll to position [0, 0]
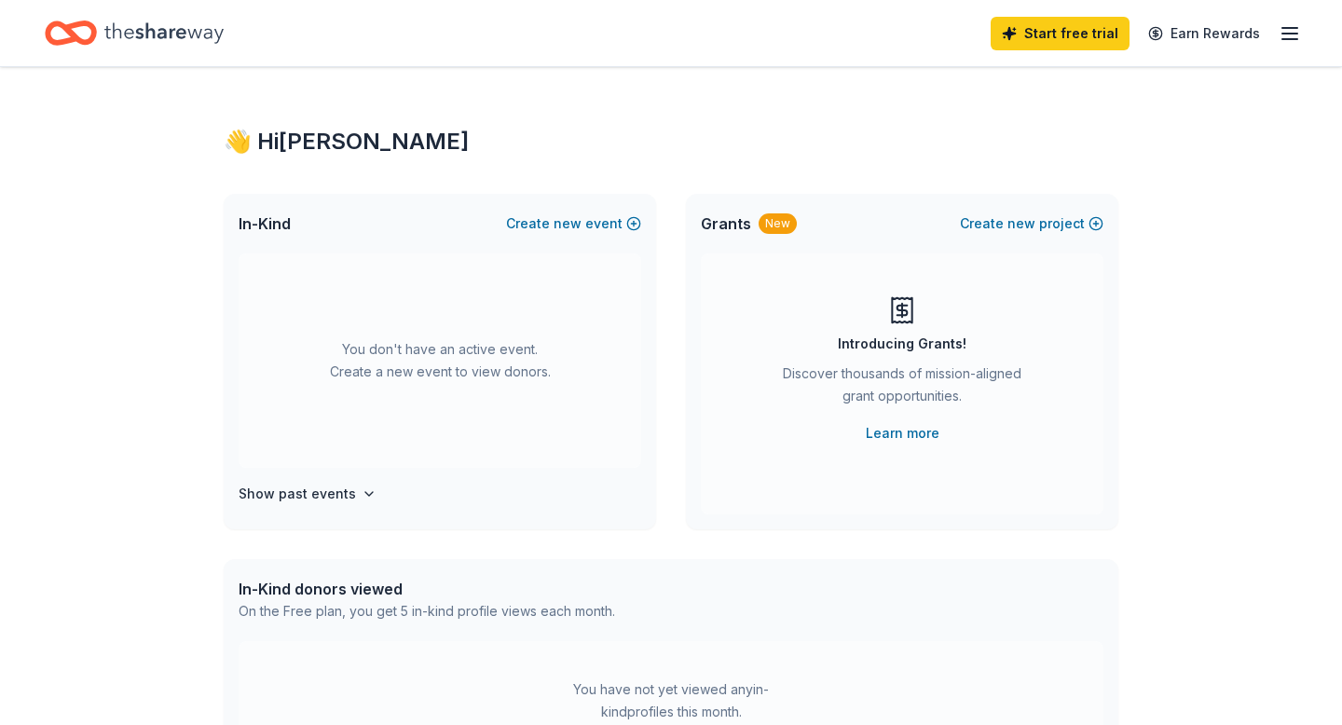
click at [144, 34] on icon "Home" at bounding box center [163, 33] width 119 height 38
